Goal: Task Accomplishment & Management: Use online tool/utility

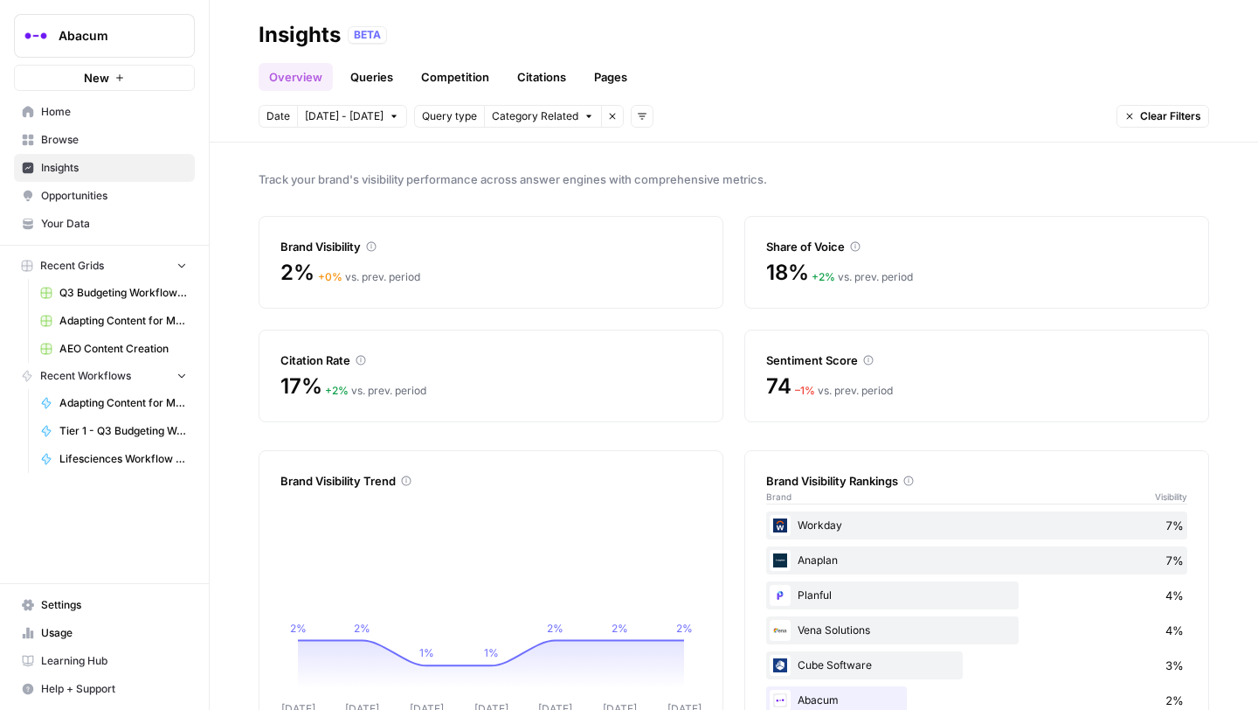
scroll to position [57, 0]
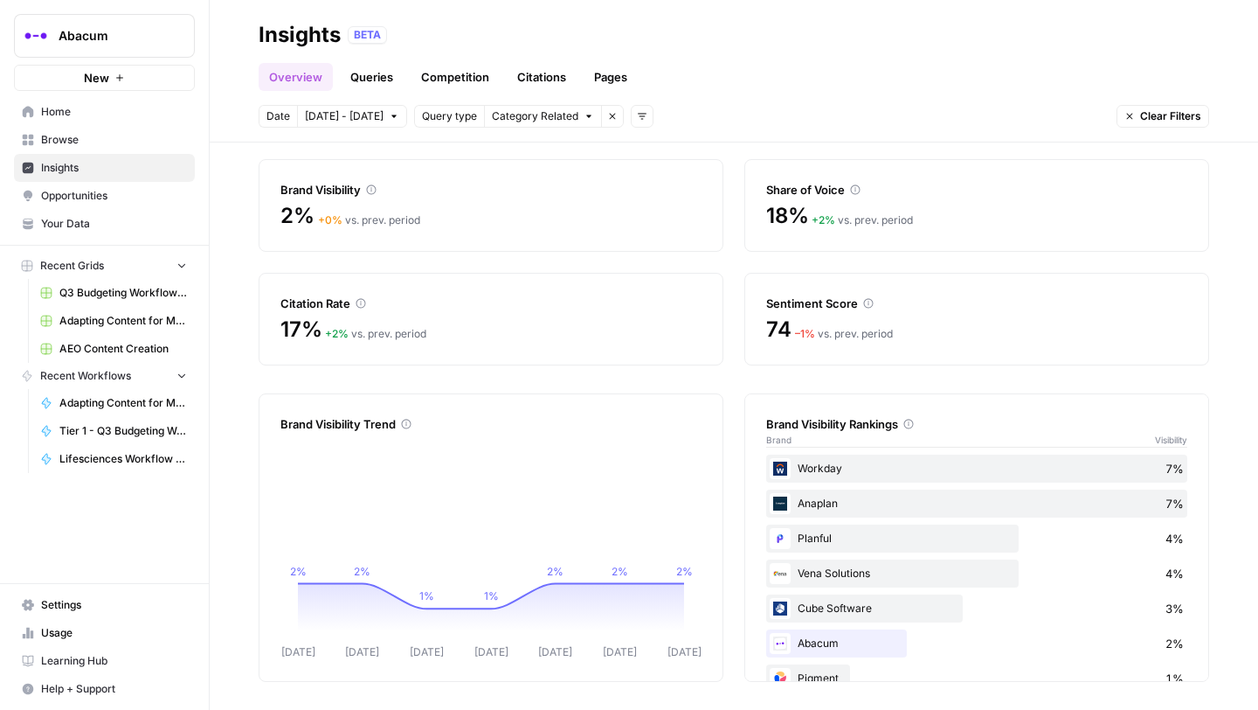
click at [82, 130] on link "Browse" at bounding box center [104, 140] width 181 height 28
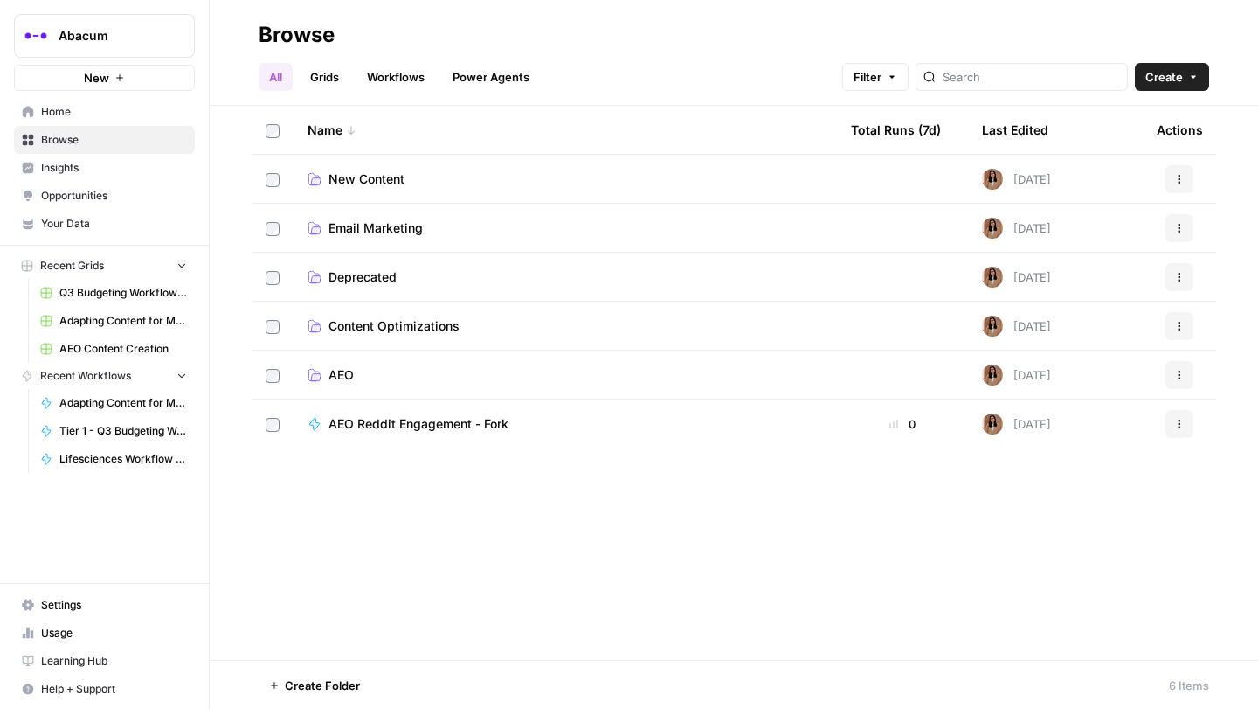
click at [353, 236] on span "Email Marketing" at bounding box center [376, 227] width 94 height 17
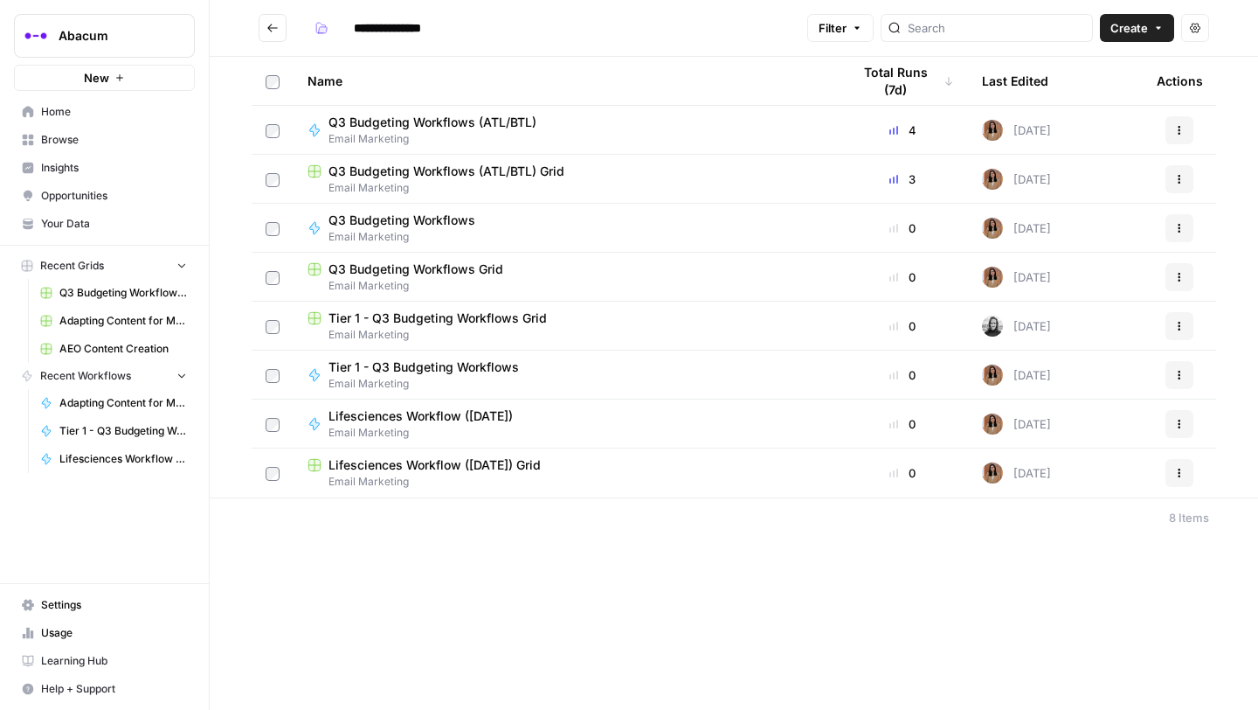
click at [395, 167] on span "Q3 Budgeting Workflows (ATL/BTL) Grid" at bounding box center [447, 171] width 236 height 17
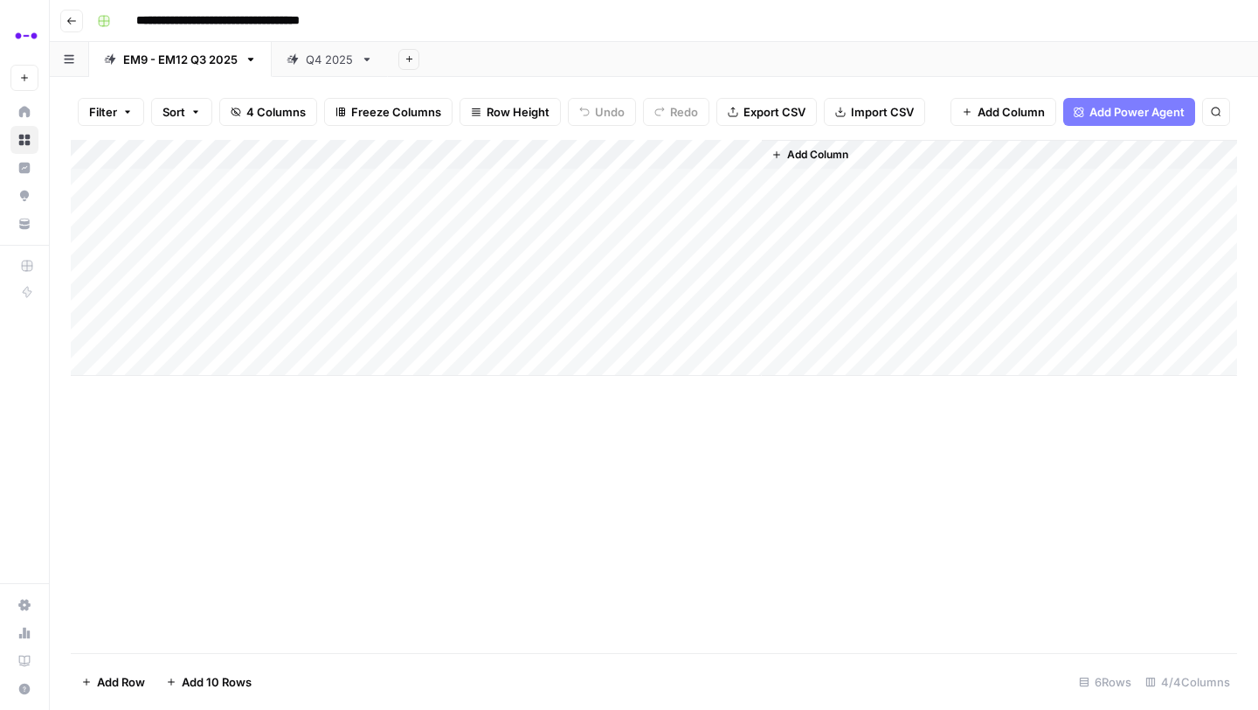
click at [332, 55] on div "Q4 2025" at bounding box center [330, 59] width 48 height 17
click at [1123, 266] on div "Add Column" at bounding box center [654, 287] width 1167 height 295
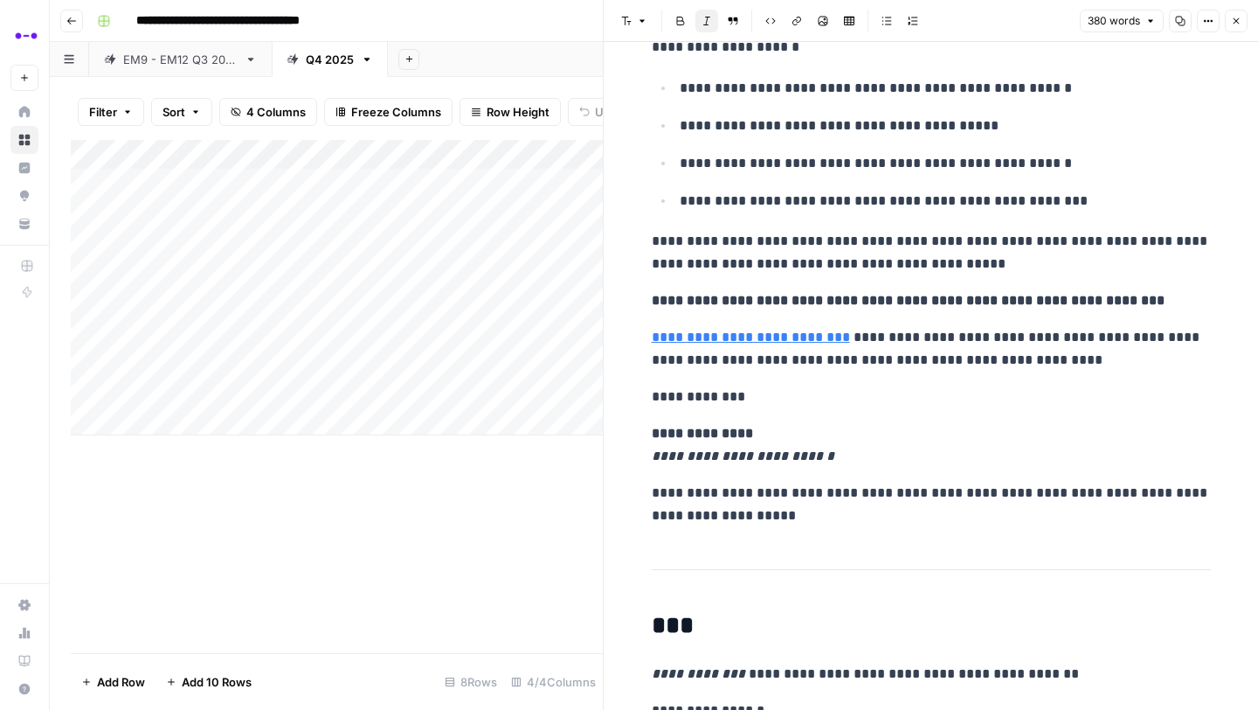
scroll to position [469, 0]
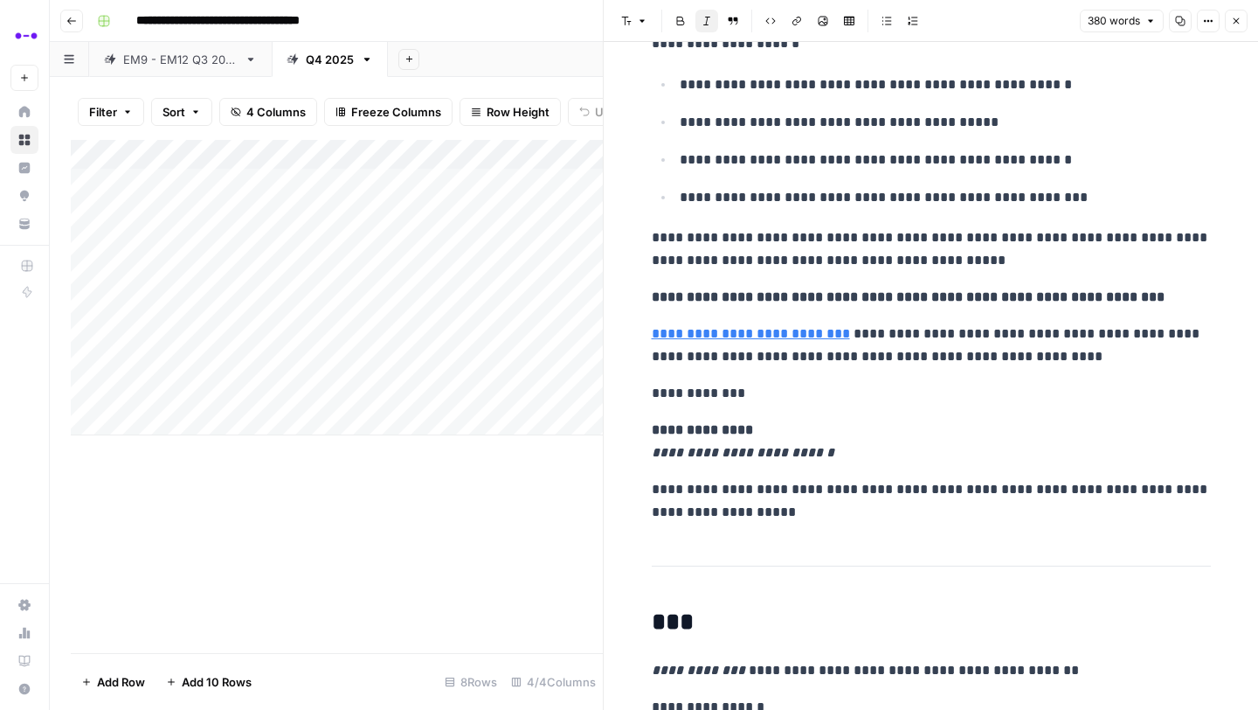
click at [927, 343] on p "**********" at bounding box center [931, 344] width 559 height 45
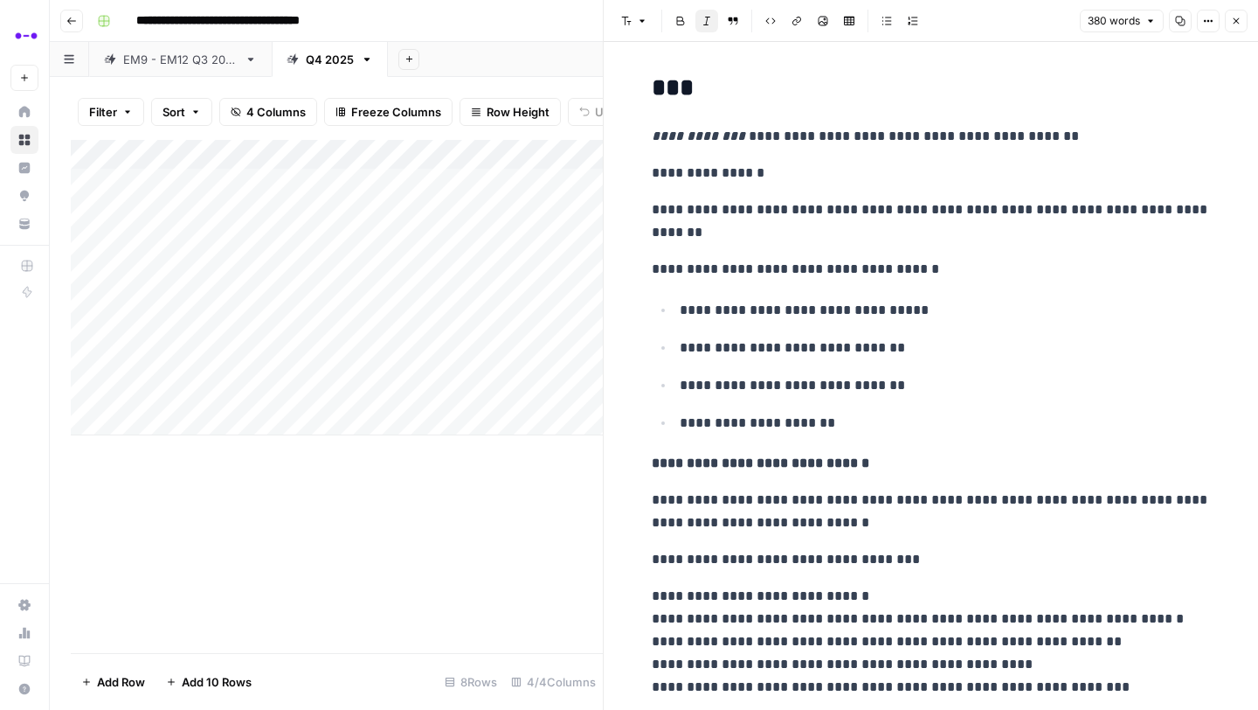
scroll to position [1050, 0]
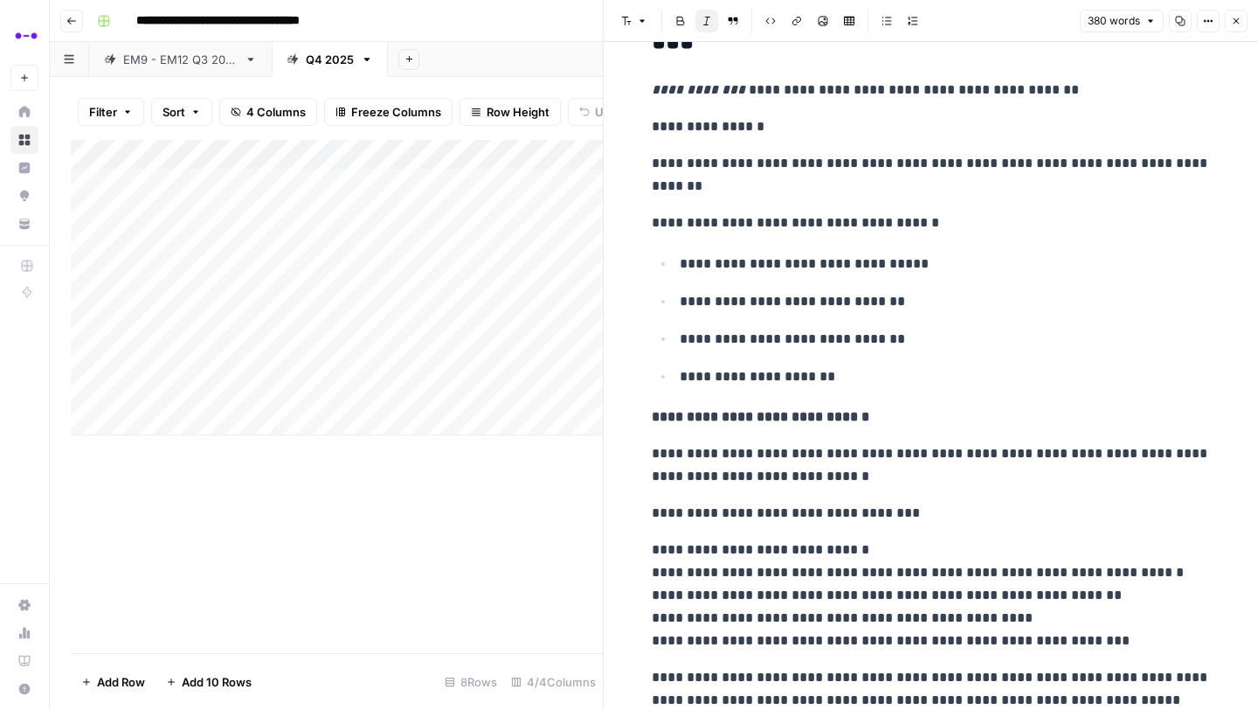
click at [1239, 22] on icon "button" at bounding box center [1236, 21] width 10 height 10
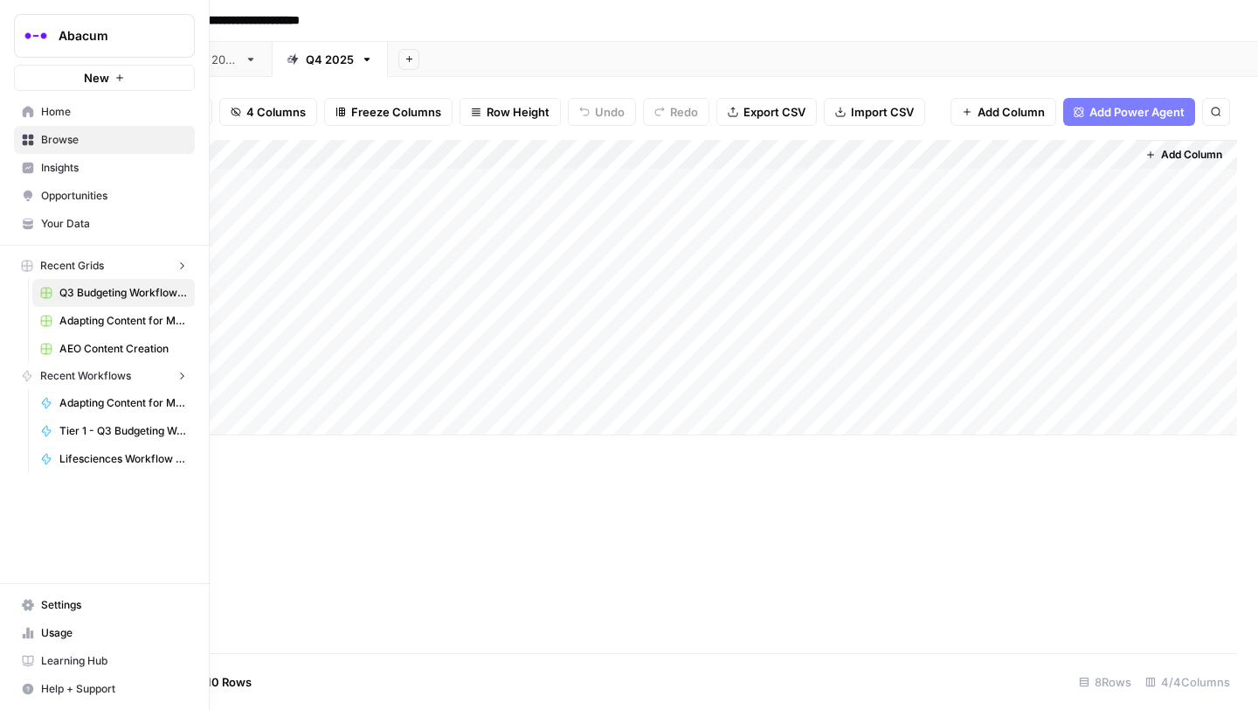
click at [16, 113] on link "Home" at bounding box center [104, 112] width 181 height 28
